Goal: Task Accomplishment & Management: Complete application form

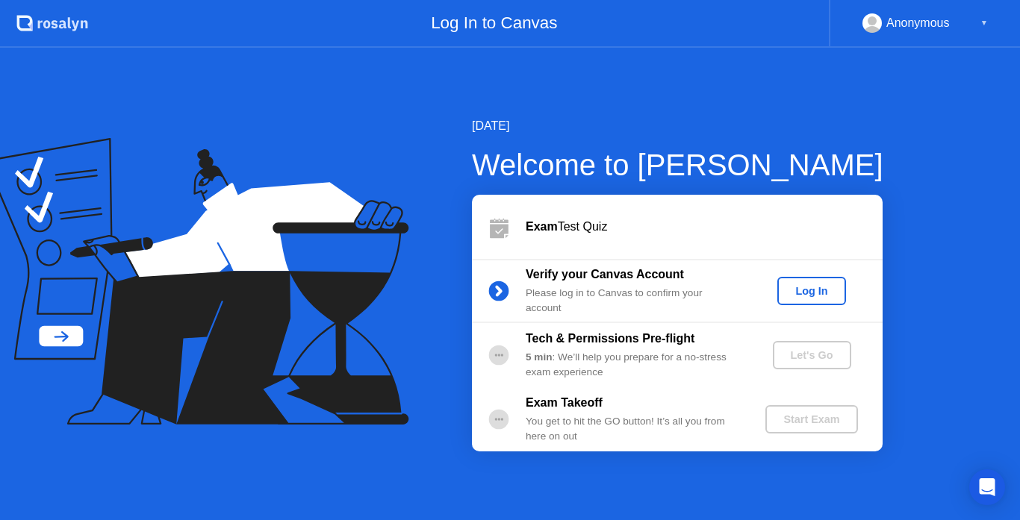
click at [818, 287] on div "Log In" at bounding box center [811, 291] width 56 height 12
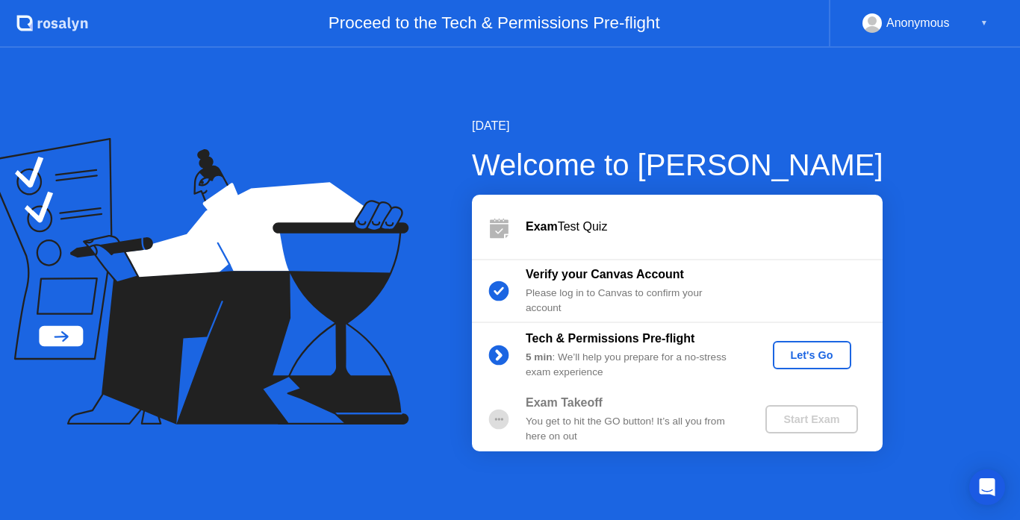
click at [803, 358] on div "Let's Go" at bounding box center [812, 355] width 66 height 12
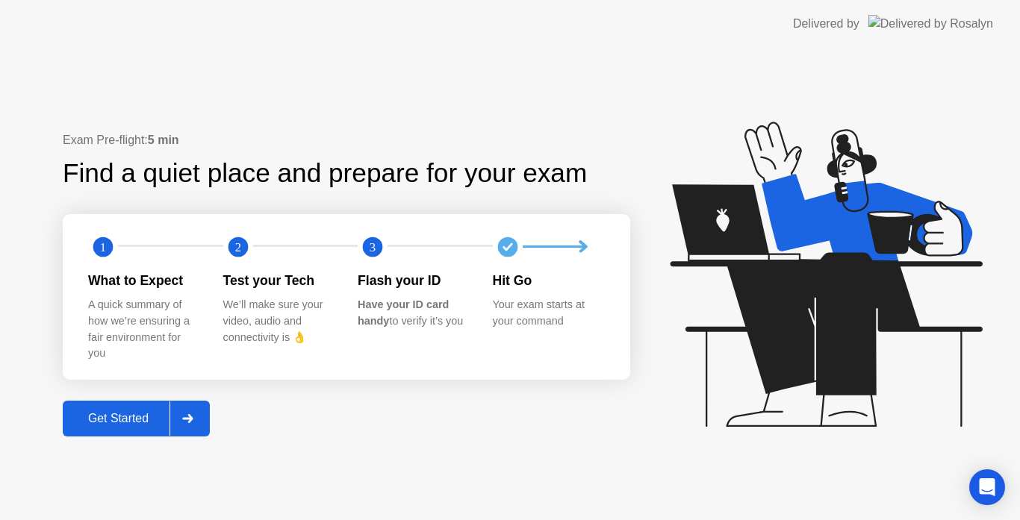
click at [140, 412] on div "Get Started" at bounding box center [118, 418] width 102 height 13
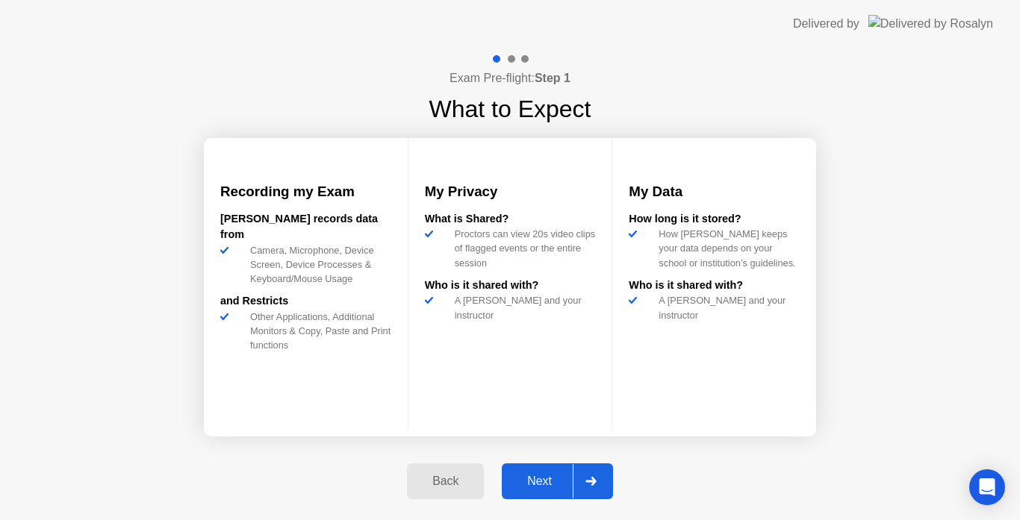
click at [543, 484] on div "Next" at bounding box center [539, 481] width 66 height 13
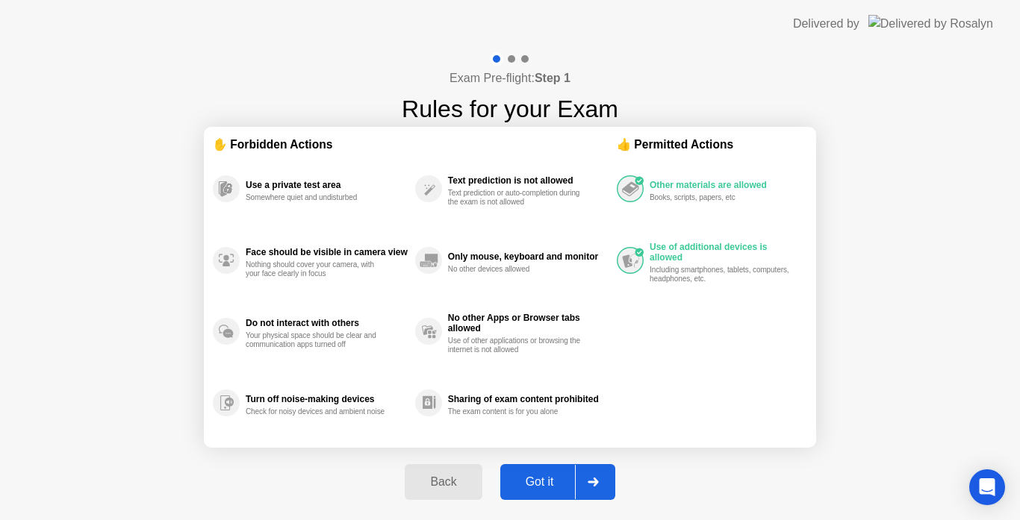
click at [544, 488] on div "Got it" at bounding box center [540, 482] width 70 height 13
select select "**********"
select select "*******"
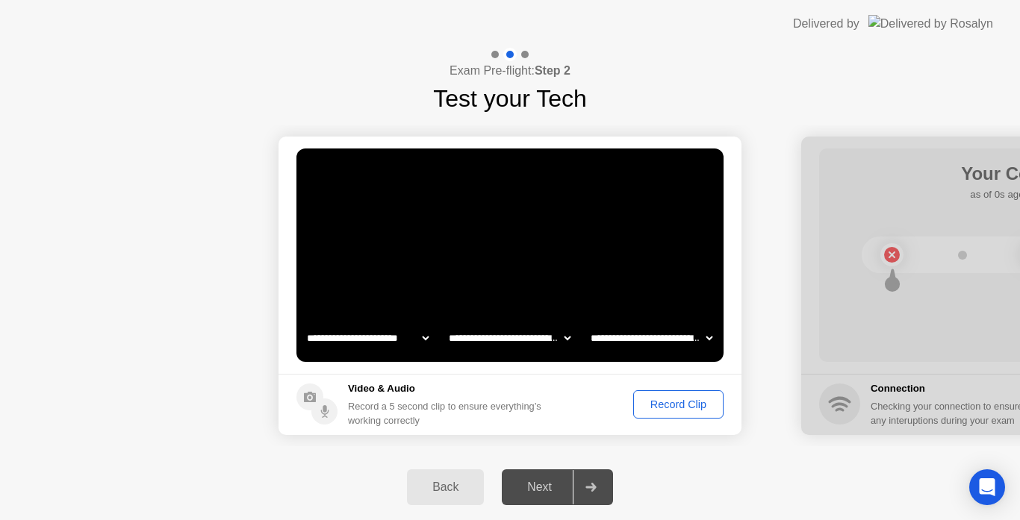
click at [659, 406] on div "Record Clip" at bounding box center [678, 405] width 80 height 12
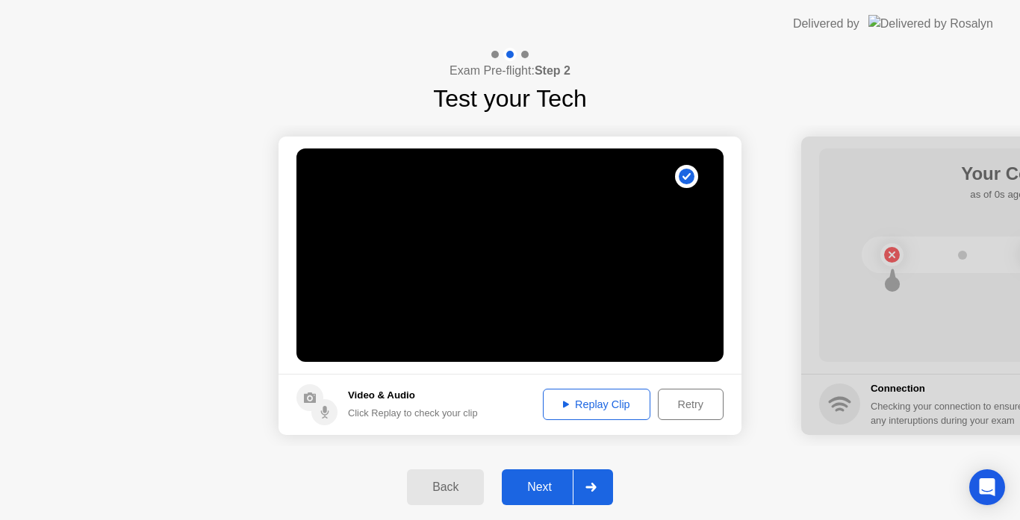
click at [621, 411] on div "Replay Clip" at bounding box center [596, 405] width 97 height 12
click at [600, 404] on div "Replay Clip" at bounding box center [596, 405] width 97 height 12
click at [441, 491] on div "Back" at bounding box center [445, 487] width 68 height 13
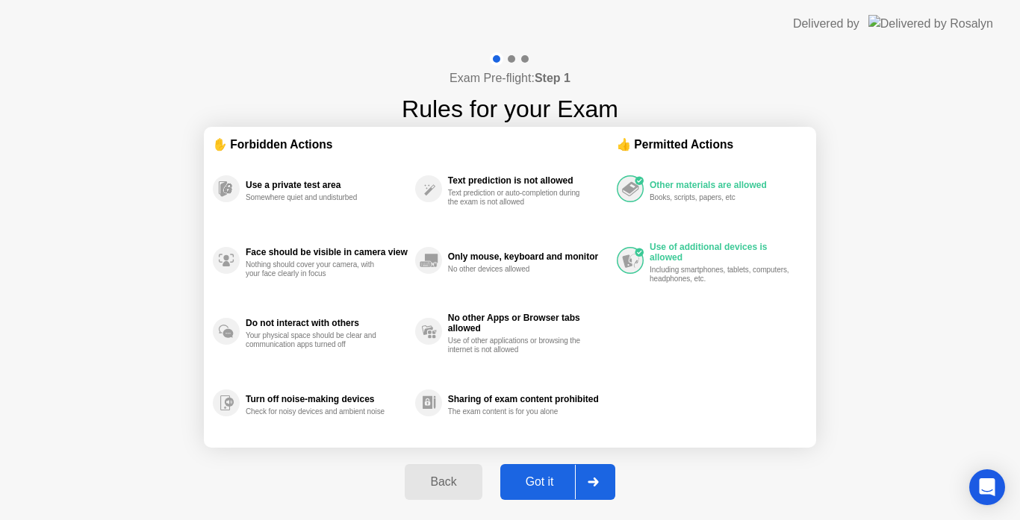
click at [547, 485] on div "Got it" at bounding box center [540, 482] width 70 height 13
select select "**********"
select select "*******"
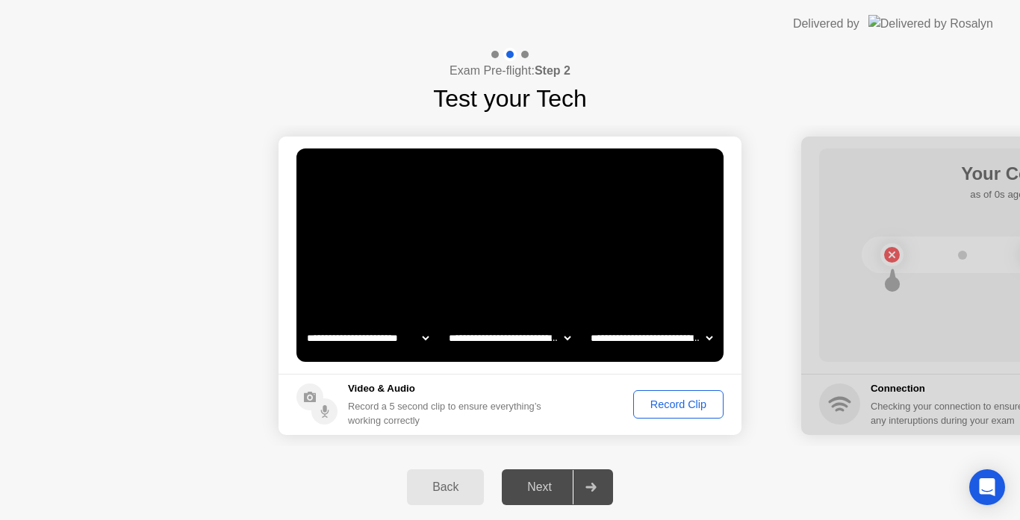
click at [567, 337] on select "**********" at bounding box center [510, 338] width 128 height 30
select select "**********"
click at [446, 323] on select "**********" at bounding box center [510, 338] width 128 height 30
click at [665, 403] on div "Record Clip" at bounding box center [678, 405] width 80 height 12
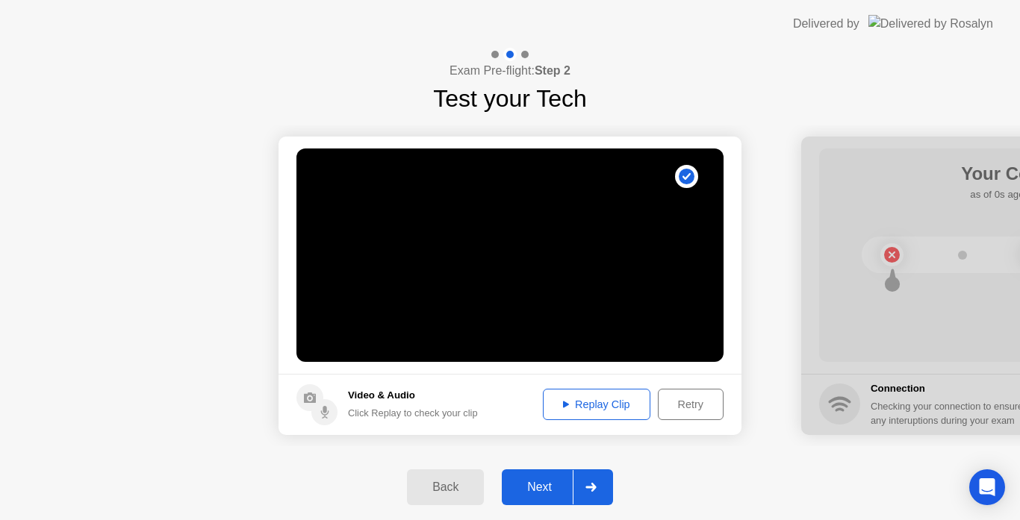
click at [588, 408] on div "Replay Clip" at bounding box center [596, 405] width 97 height 12
click at [594, 410] on div "Replay Clip" at bounding box center [596, 405] width 97 height 12
click at [552, 490] on div "Next" at bounding box center [539, 487] width 66 height 13
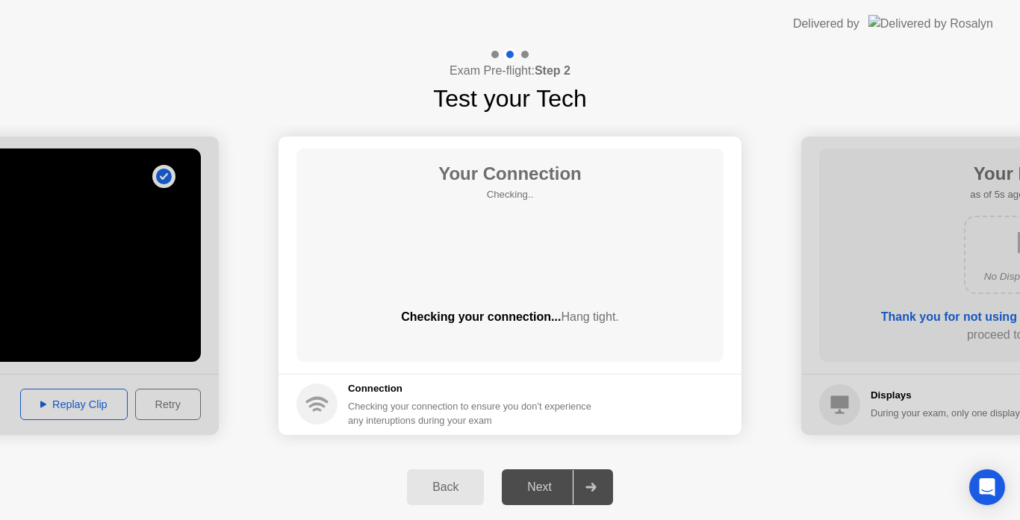
click at [552, 490] on div "Next" at bounding box center [539, 487] width 66 height 13
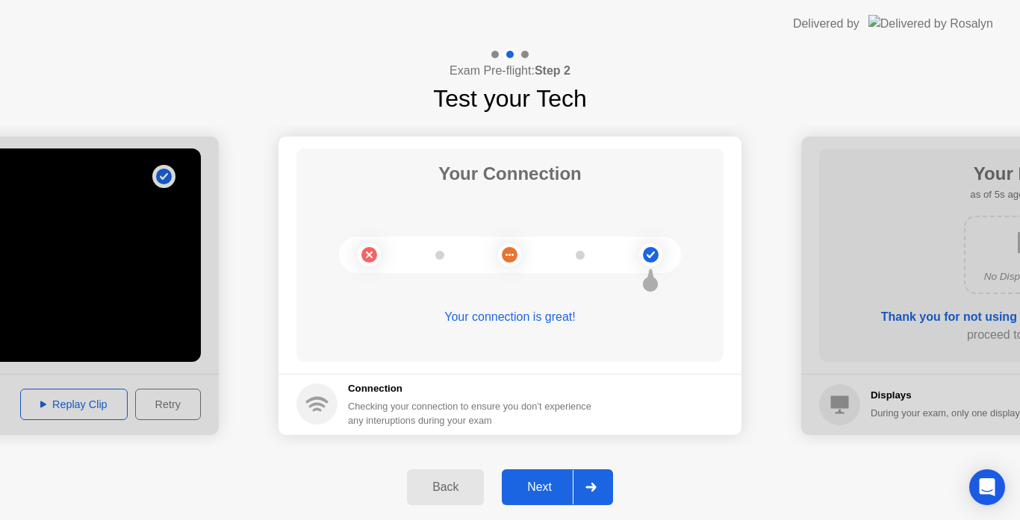
click at [550, 482] on div "Next" at bounding box center [539, 487] width 66 height 13
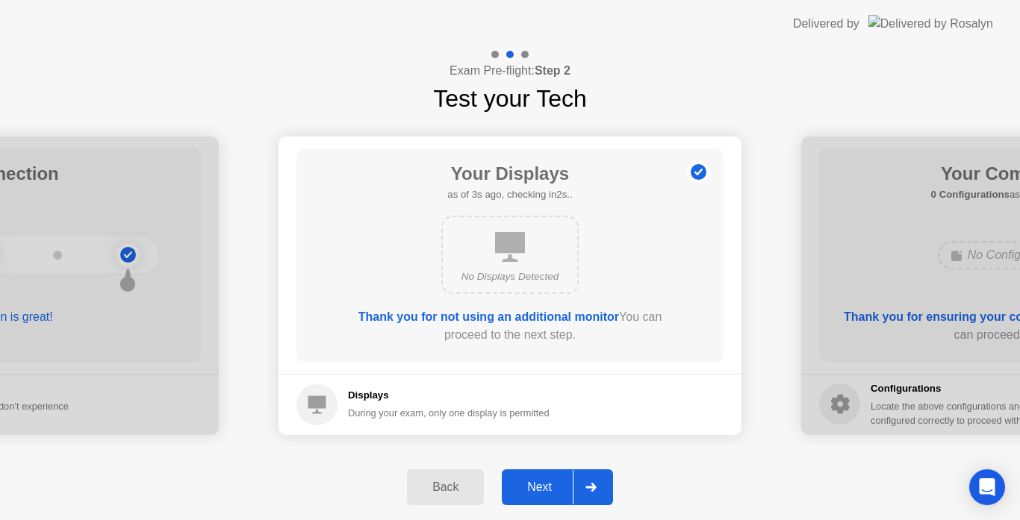
click at [544, 494] on div "Next" at bounding box center [539, 487] width 66 height 13
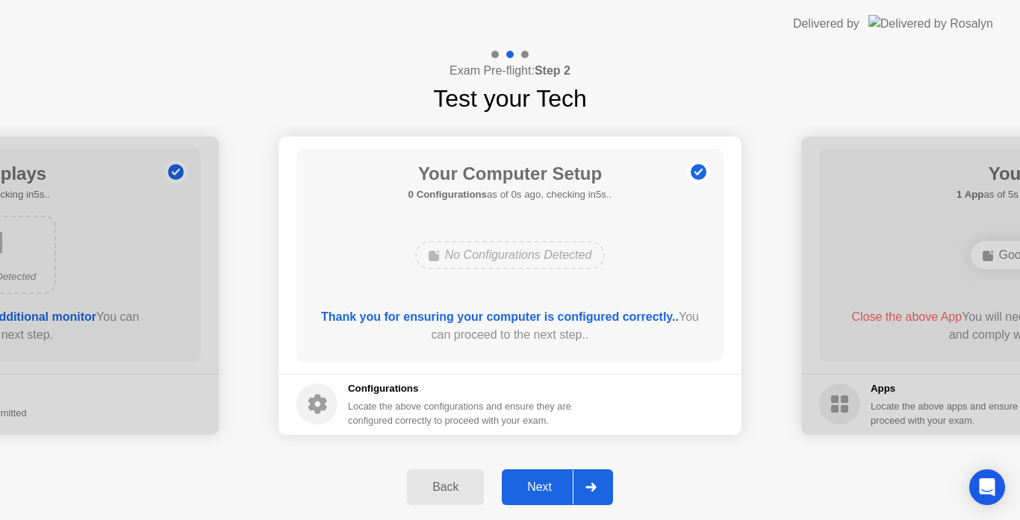
click at [552, 491] on div "Next" at bounding box center [539, 487] width 66 height 13
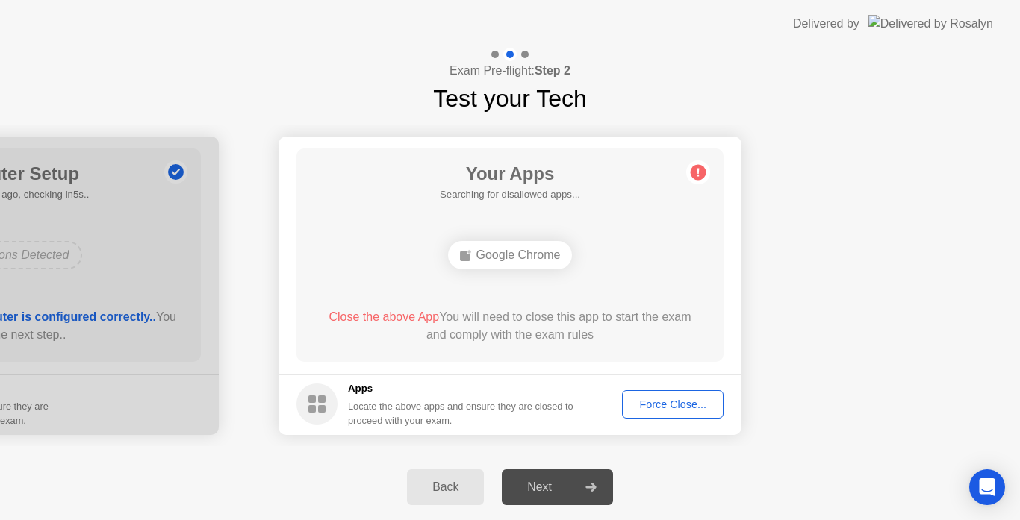
click at [446, 490] on div "Back" at bounding box center [445, 487] width 68 height 13
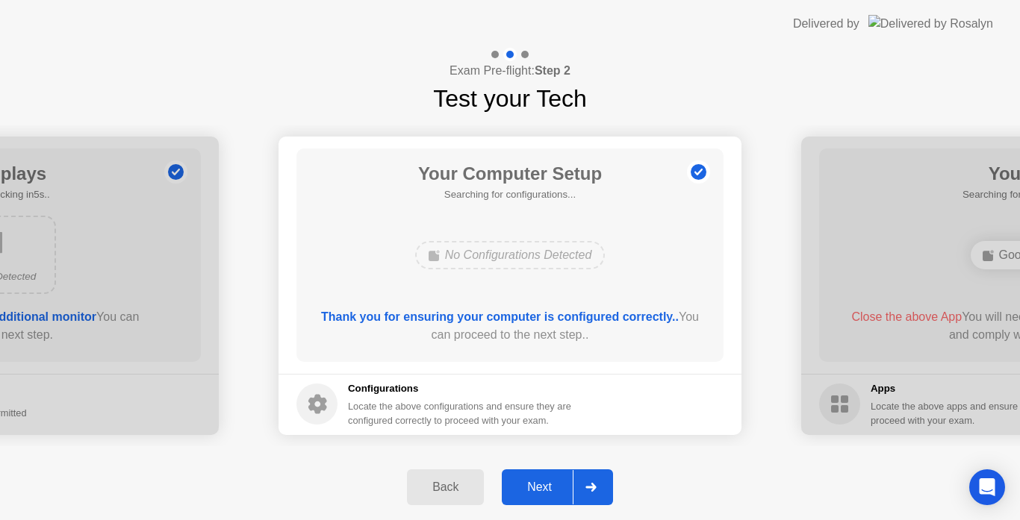
click at [537, 488] on div "Next" at bounding box center [539, 487] width 66 height 13
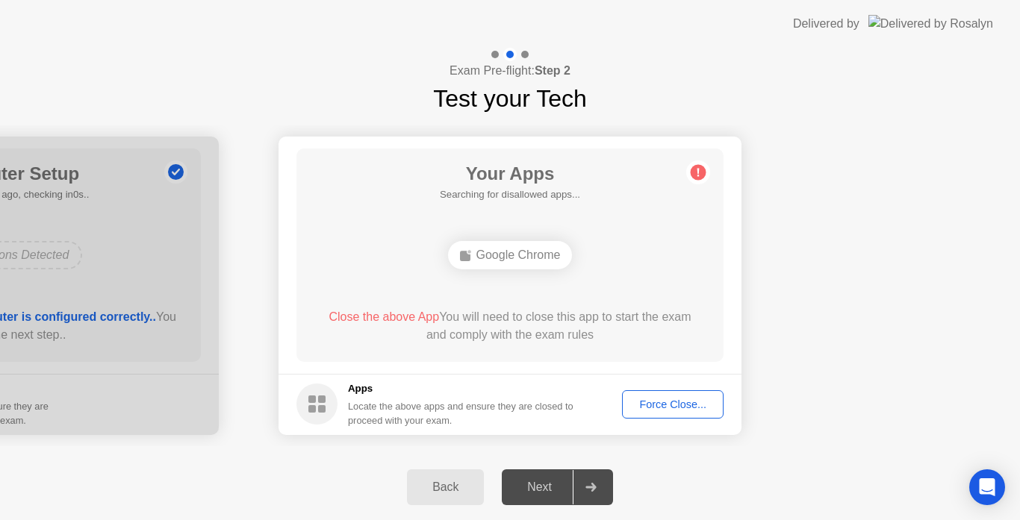
click at [559, 488] on div "Next" at bounding box center [539, 487] width 66 height 13
click at [550, 484] on div "Next" at bounding box center [539, 487] width 66 height 13
click at [594, 484] on icon at bounding box center [590, 487] width 11 height 9
click at [691, 408] on div "Force Close..." at bounding box center [672, 405] width 91 height 12
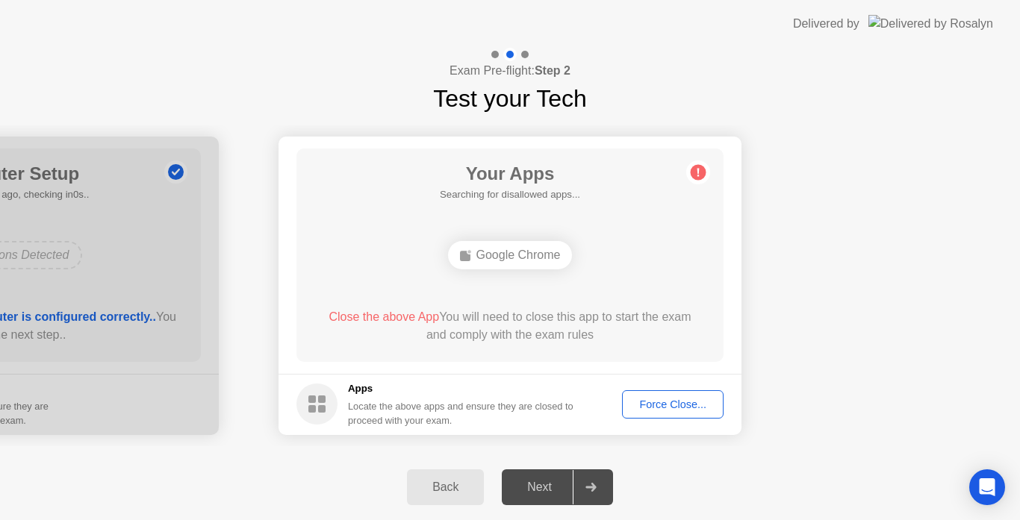
click at [682, 407] on div "Force Close..." at bounding box center [672, 405] width 91 height 12
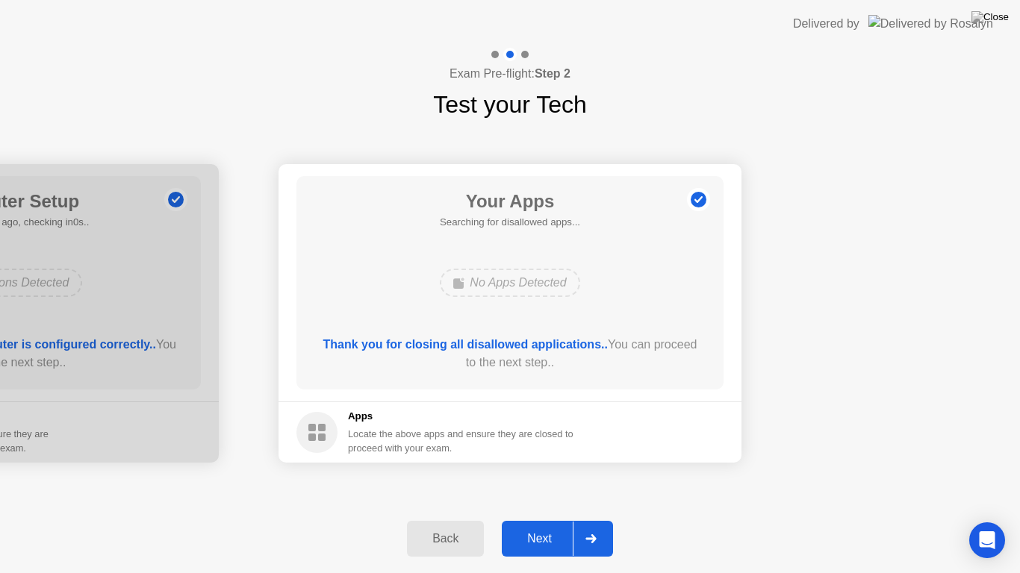
click at [592, 520] on div at bounding box center [591, 539] width 36 height 34
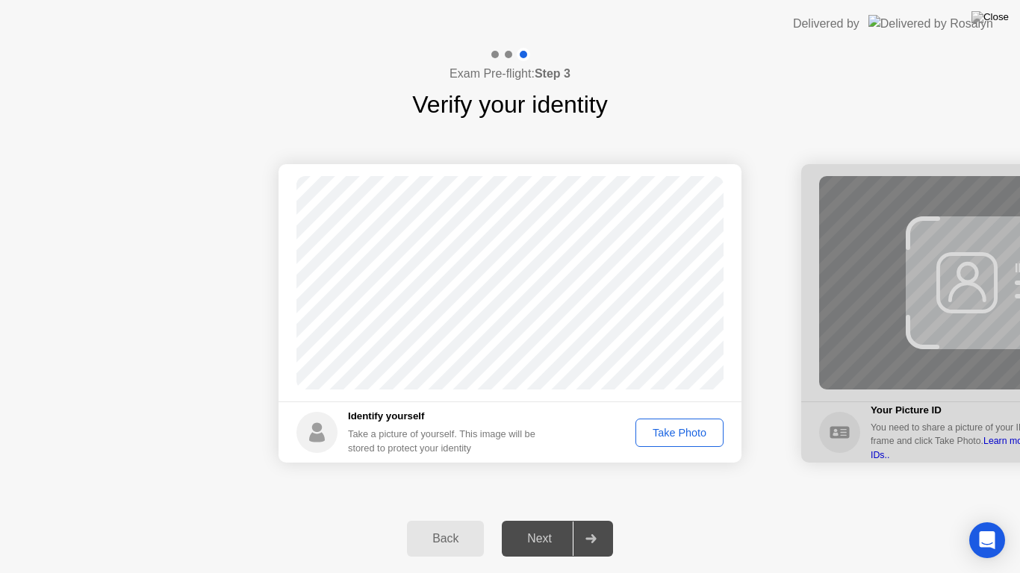
click at [447, 520] on div "Back" at bounding box center [445, 538] width 68 height 13
select select "**********"
select select "*******"
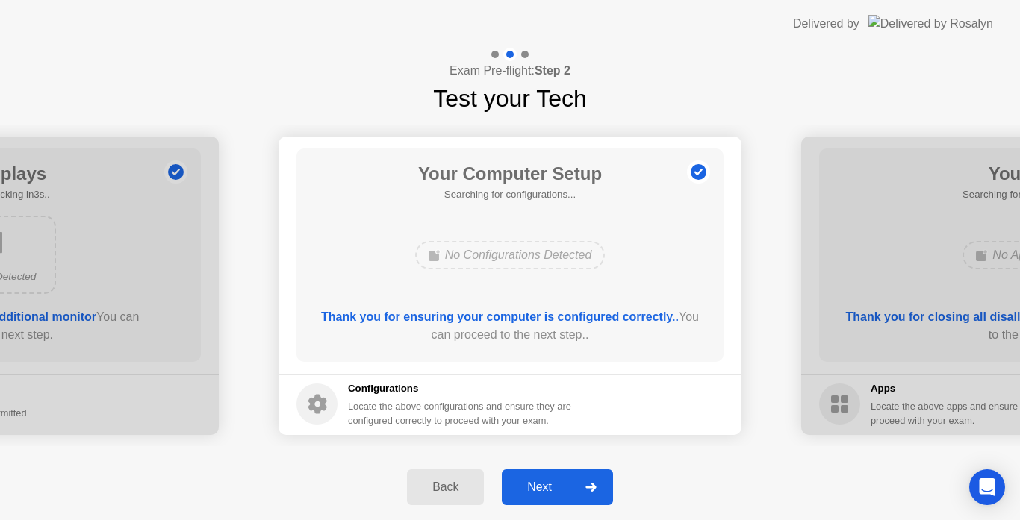
click at [559, 483] on div "Next" at bounding box center [539, 487] width 66 height 13
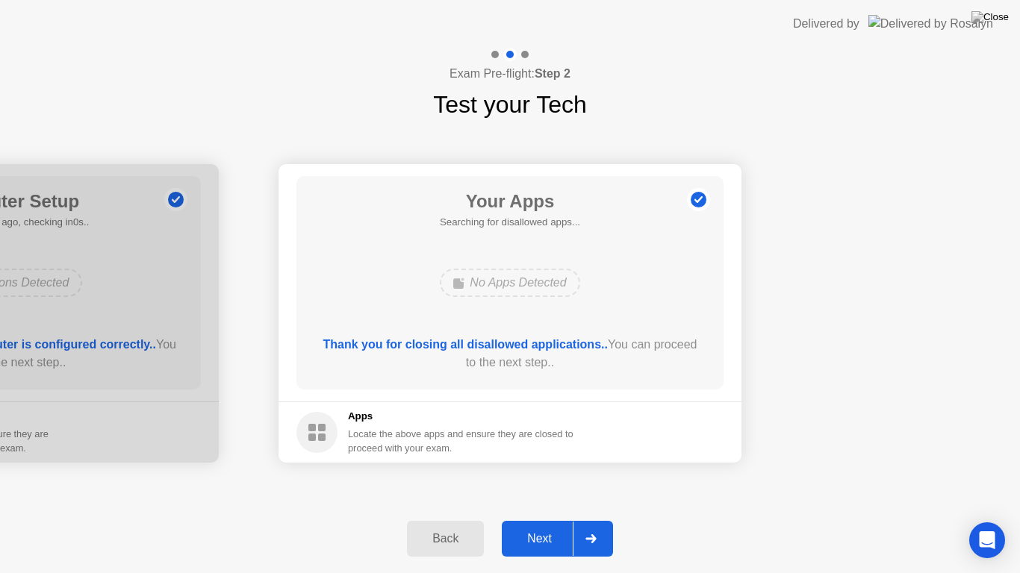
click at [535, 520] on div "Next" at bounding box center [539, 538] width 66 height 13
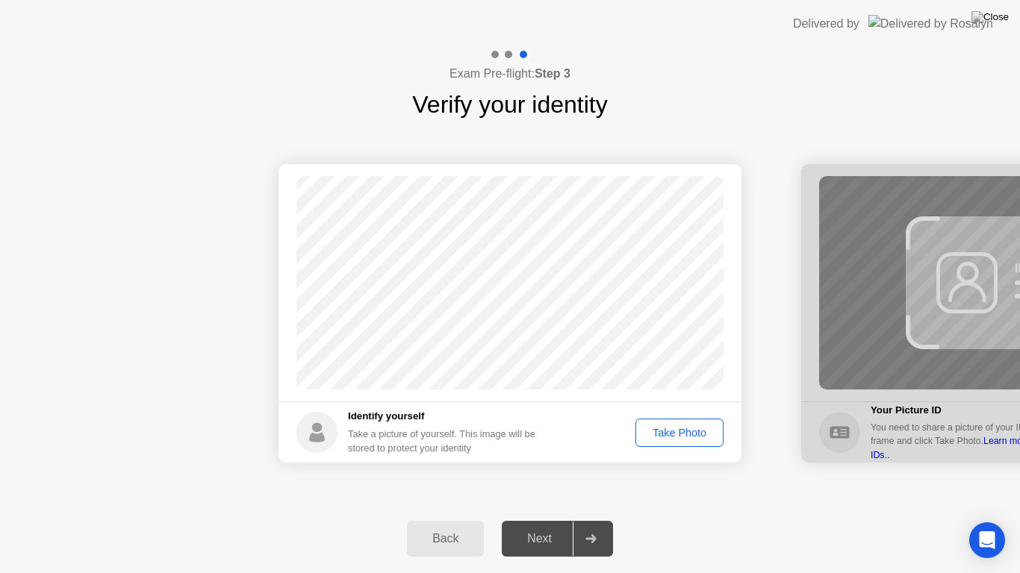
click at [679, 432] on div "Take Photo" at bounding box center [680, 433] width 78 height 12
click at [685, 434] on div "Take Photo" at bounding box center [680, 433] width 78 height 12
click at [550, 520] on div "Next" at bounding box center [539, 538] width 66 height 13
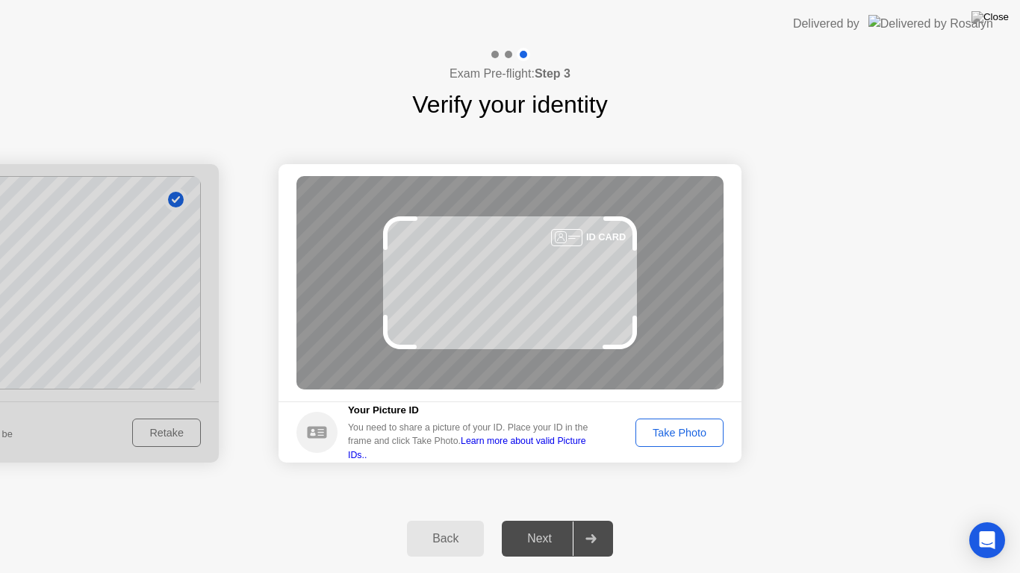
click at [666, 428] on div "Take Photo" at bounding box center [680, 433] width 78 height 12
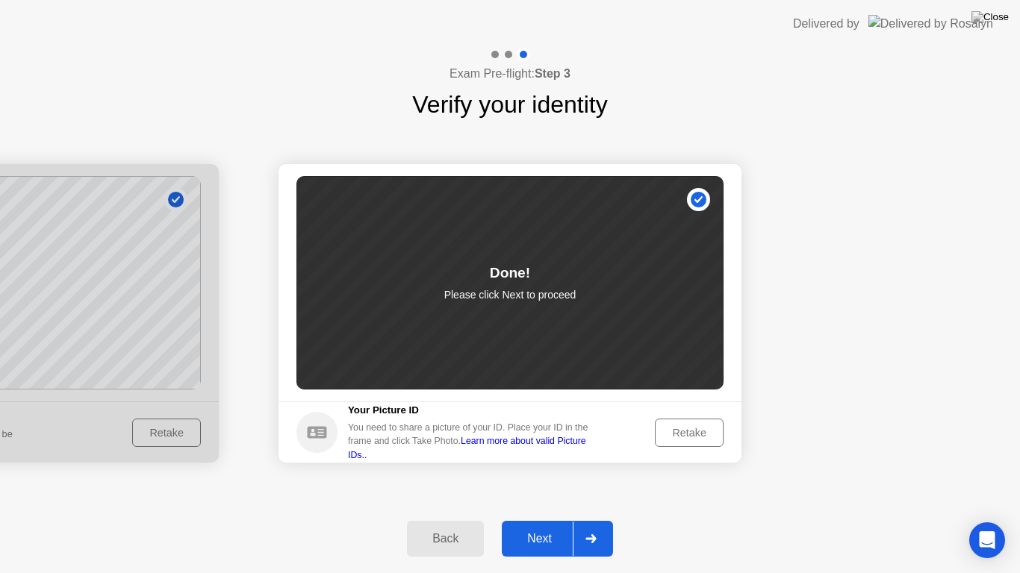
click at [691, 427] on div "Retake" at bounding box center [689, 433] width 58 height 12
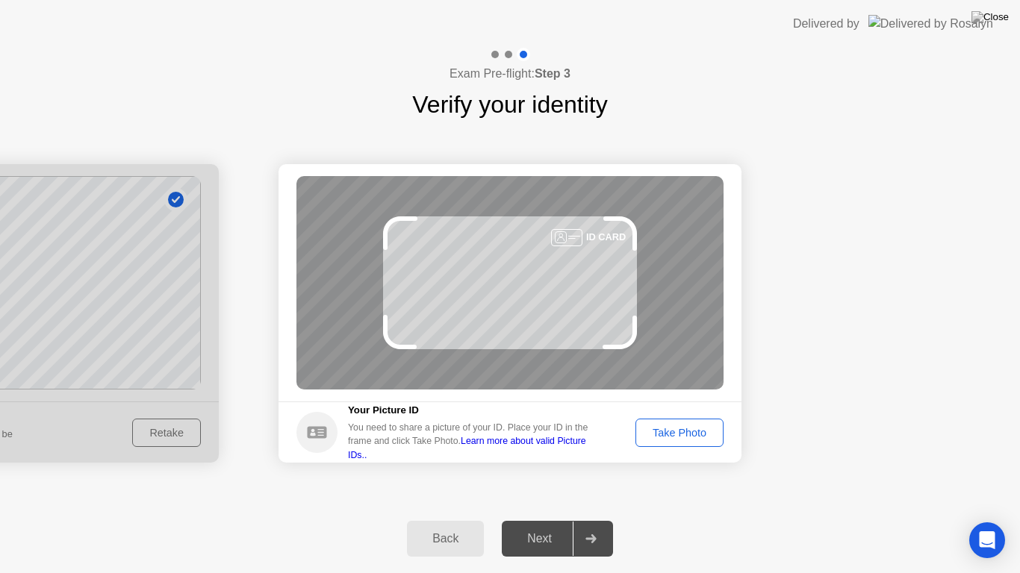
click at [659, 431] on div "Take Photo" at bounding box center [680, 433] width 78 height 12
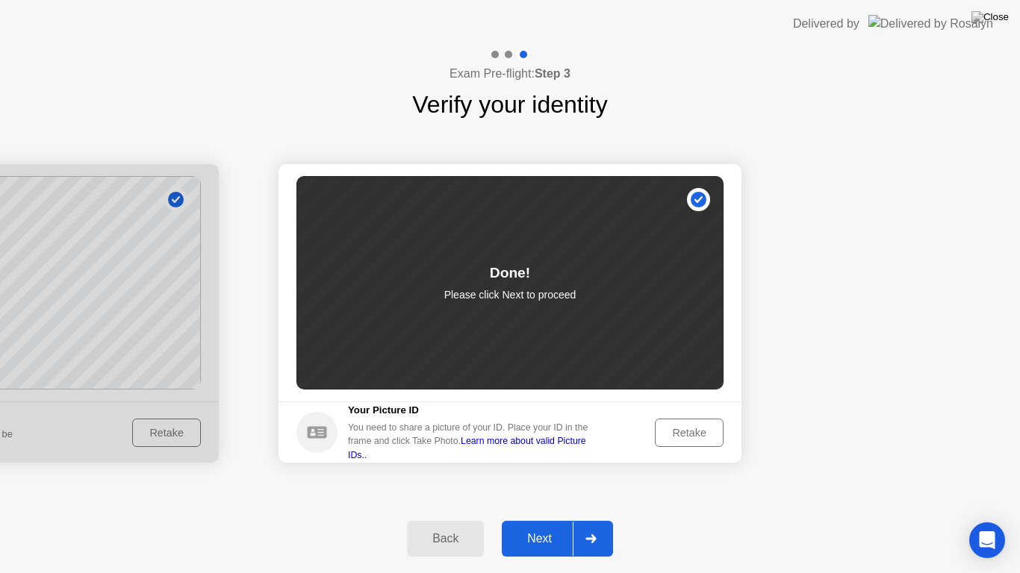
click at [542, 520] on div "Next" at bounding box center [539, 538] width 66 height 13
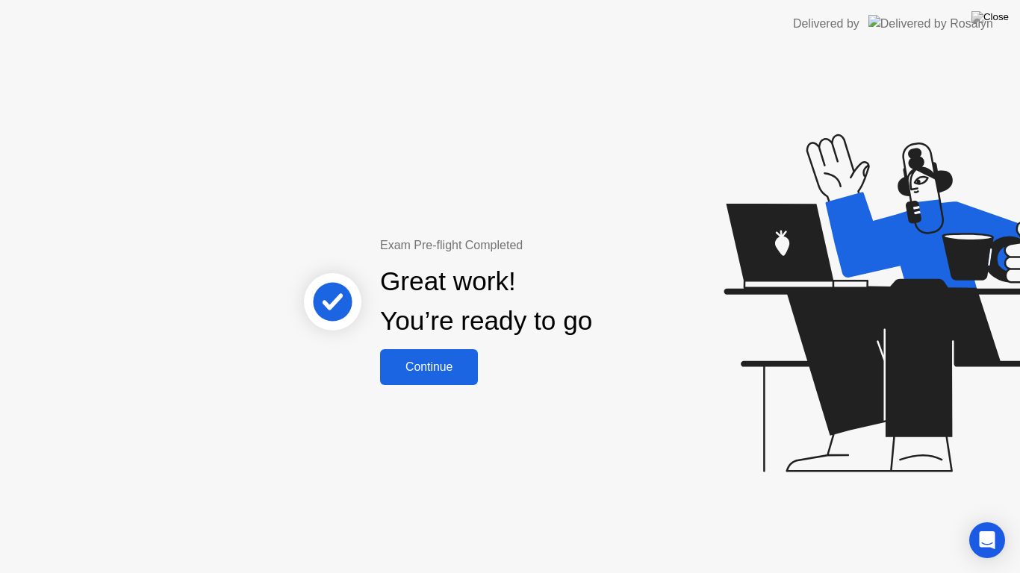
click at [440, 367] on div "Continue" at bounding box center [429, 367] width 89 height 13
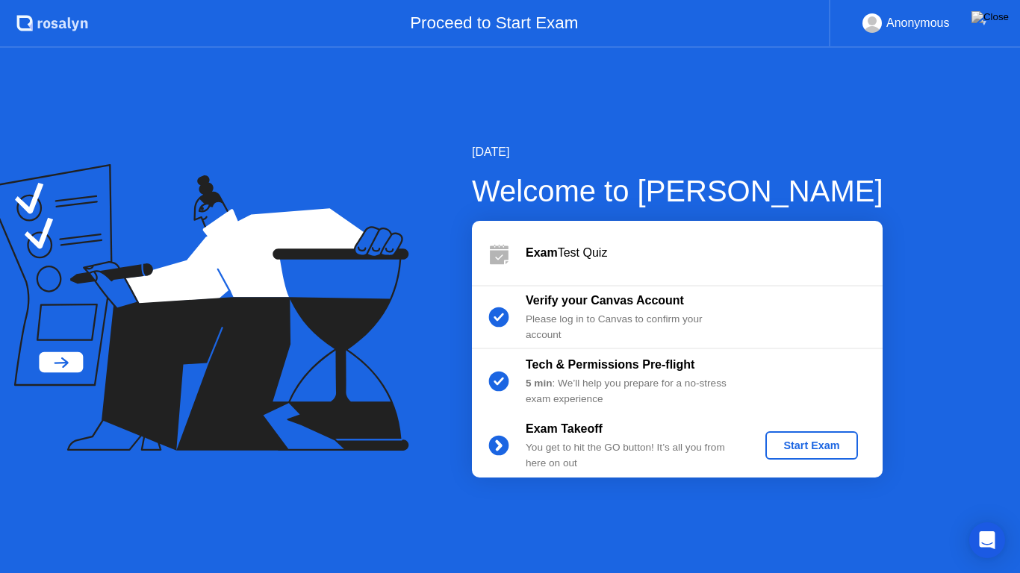
click at [797, 440] on div "Start Exam" at bounding box center [811, 446] width 80 height 12
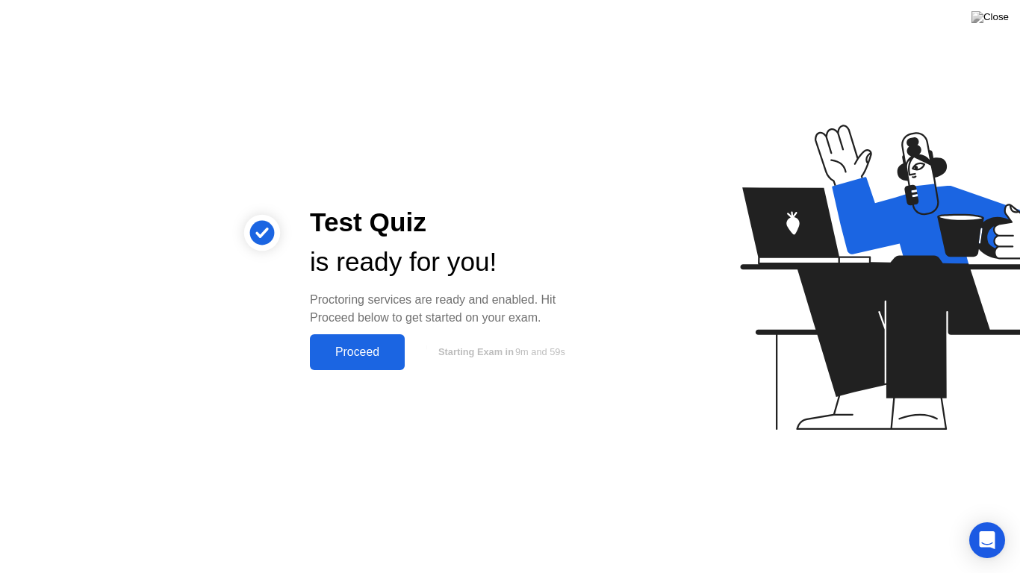
click at [373, 346] on div "Proceed" at bounding box center [357, 352] width 86 height 13
click at [373, 343] on div "Test Quiz is ready for you! Proctoring services are ready and enabled. Hit Proc…" at bounding box center [510, 286] width 1020 height 573
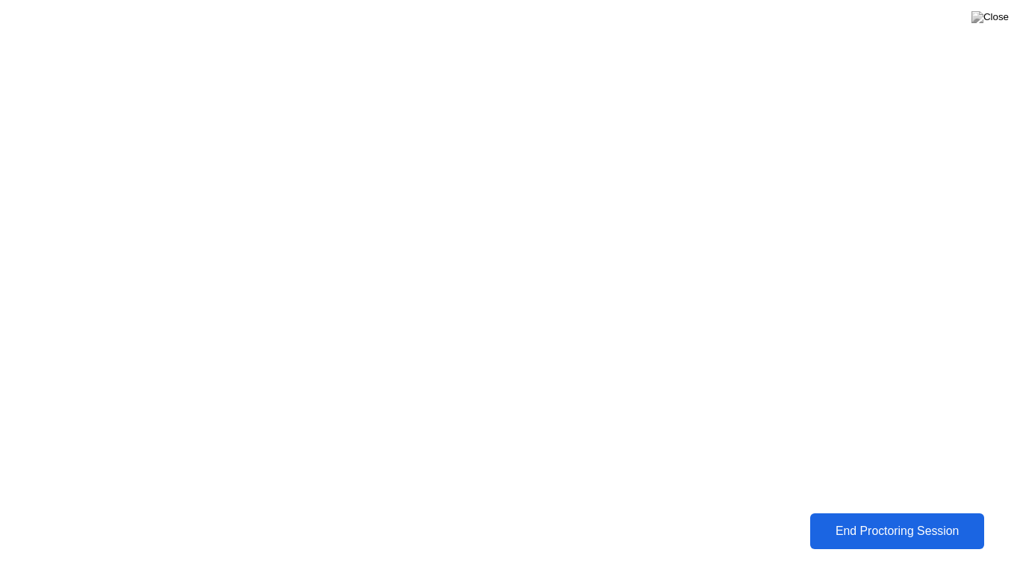
click at [894, 520] on div "End Proctoring Session" at bounding box center [897, 531] width 167 height 13
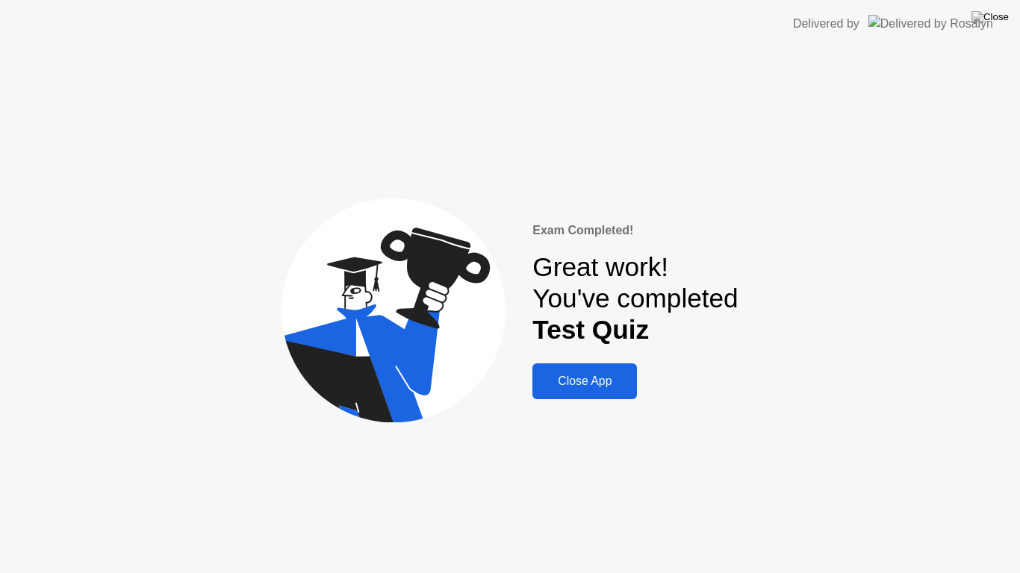
click at [582, 382] on div "Close App" at bounding box center [585, 381] width 96 height 13
